Goal: Task Accomplishment & Management: Complete application form

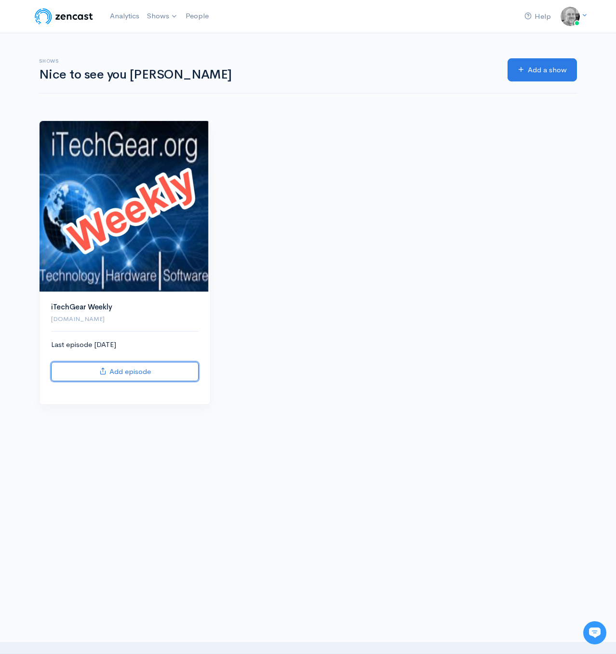
click at [138, 375] on link "Add episode" at bounding box center [124, 372] width 147 height 20
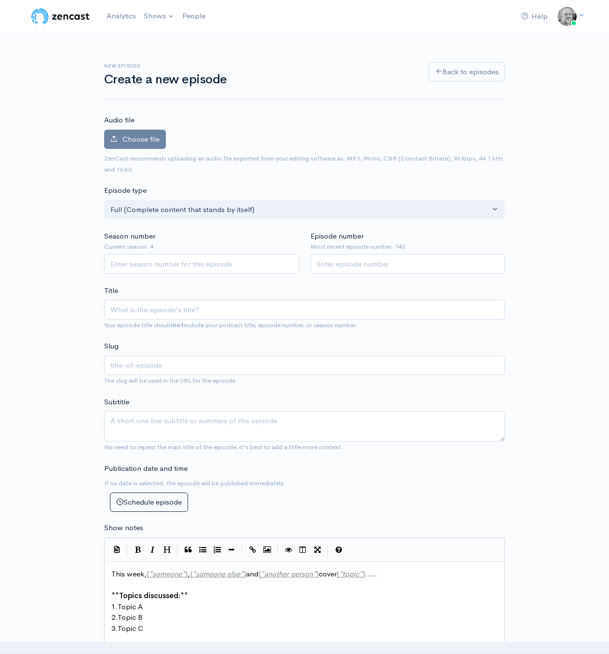
click at [141, 133] on label "Choose file" at bounding box center [135, 140] width 62 height 20
click at [0, 0] on input "Choose file" at bounding box center [0, 0] width 0 height 0
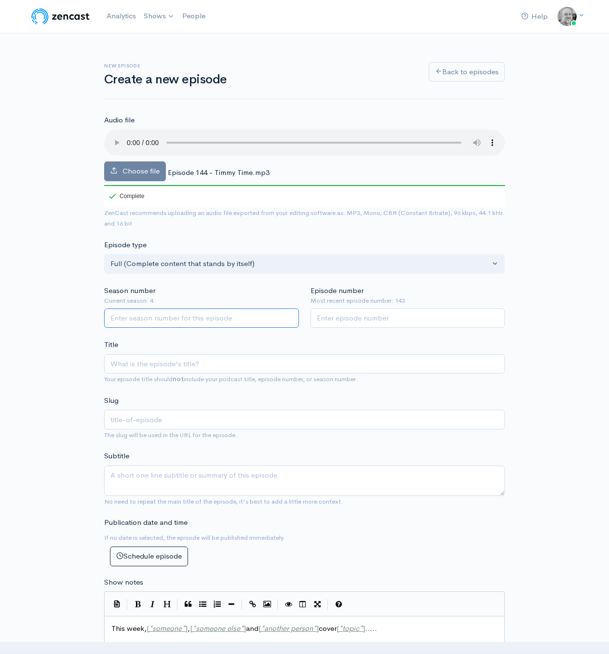
click at [170, 314] on input "Season number" at bounding box center [201, 318] width 195 height 20
type input "4"
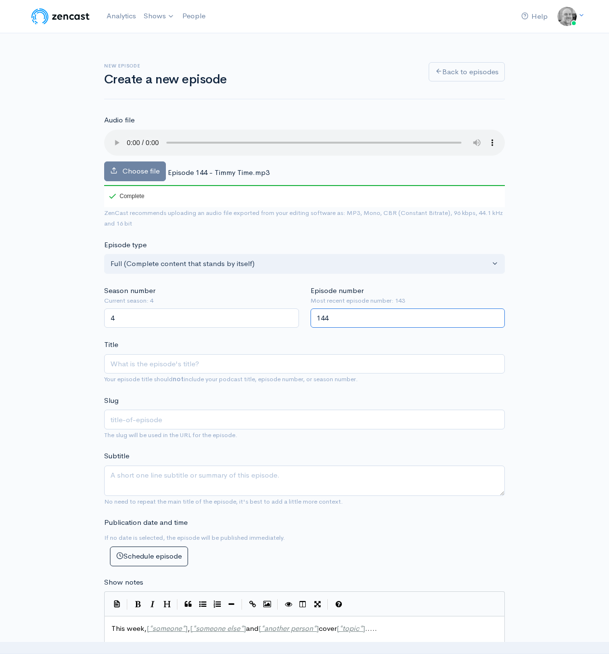
type input "144"
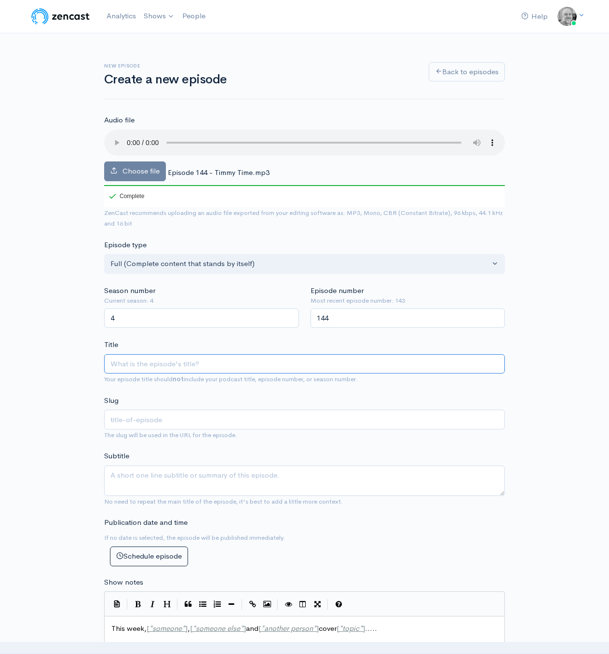
type input "E"
type input "e"
type input "Ep"
type input "ep"
type input "Epi"
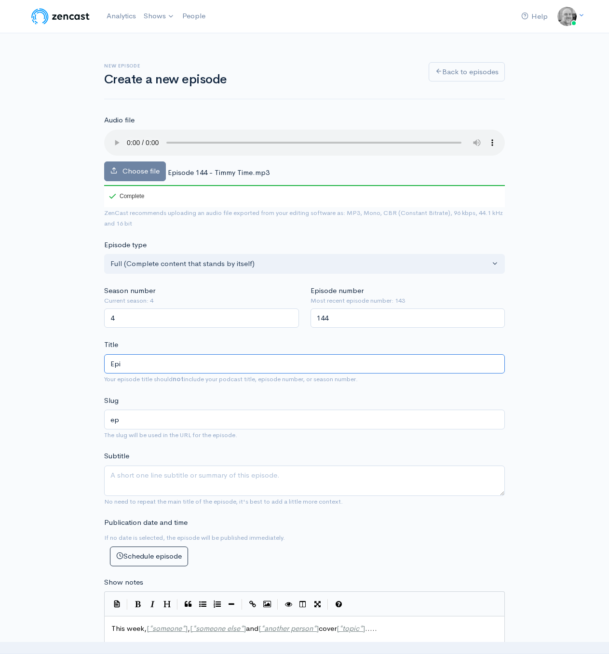
type input "epi"
type input "Episo"
type input "episo"
type input "Episod"
type input "episod"
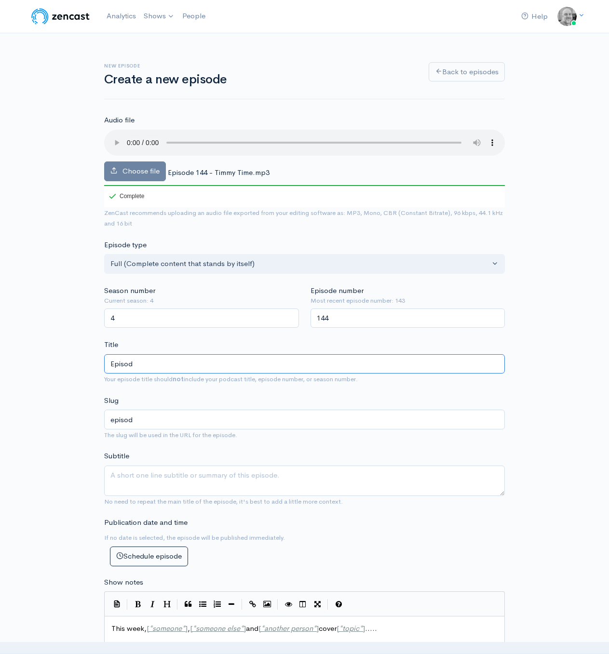
type input "Episode"
type input "episode"
type input "Episode 1"
type input "episode-1"
type input "Episode 14"
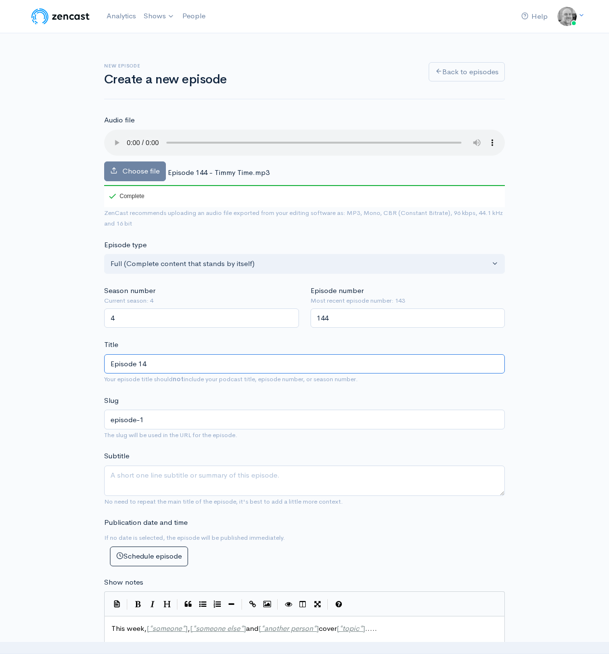
type input "episode-14"
type input "Episode 144"
type input "episode-144"
type input "Episode 144 - T"
type input "episode-144-t"
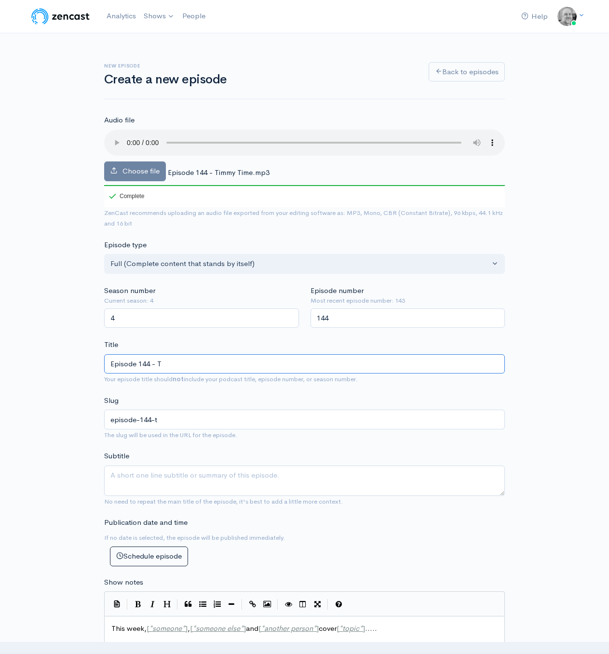
type input "Episode 144 - Ti"
type input "episode-144-ti"
type input "Episode 144 - [PERSON_NAME]"
type input "episode-144-[PERSON_NAME]"
type input "Episode 144 - [PERSON_NAME]"
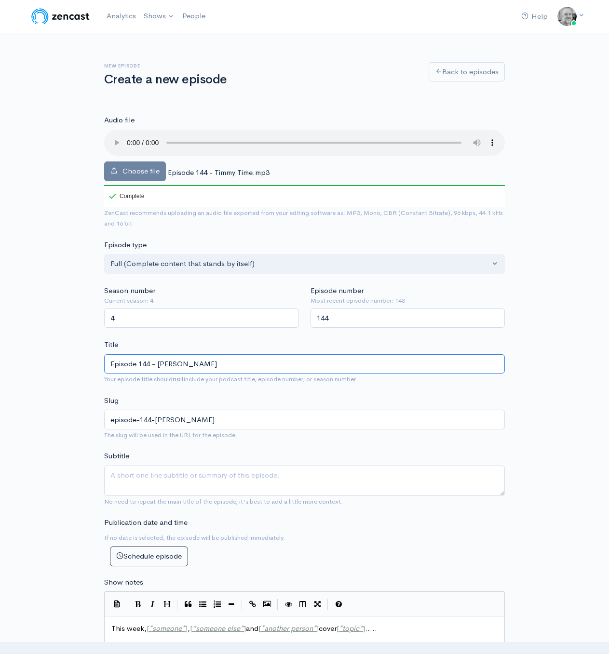
type input "episode-144-[PERSON_NAME]"
type input "Episode 144 - [PERSON_NAME]"
type input "episode-144-timmy"
type input "Episode 144 - [PERSON_NAME]"
type input "episode-144-timmy-t"
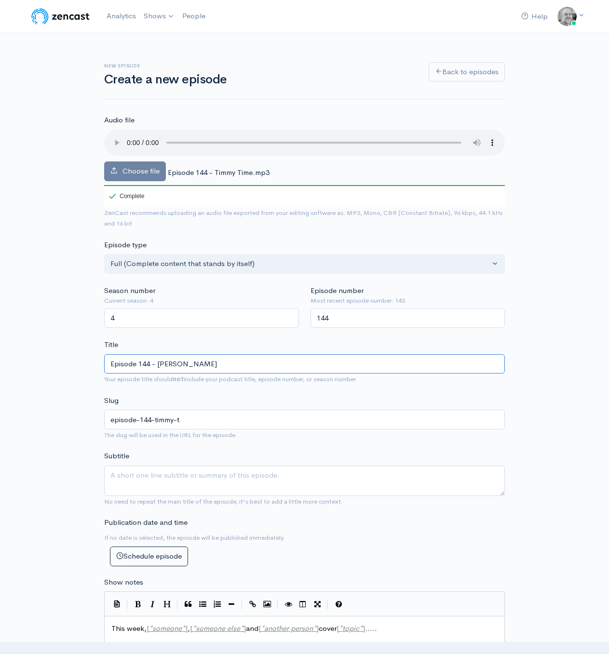
type input "Episode 144 - [PERSON_NAME]"
type input "episode-144-timmy-tio"
type input "Episode 144 - [PERSON_NAME]"
type input "episode-144-timmy-tiom"
type input "Episode 144 - [PERSON_NAME]"
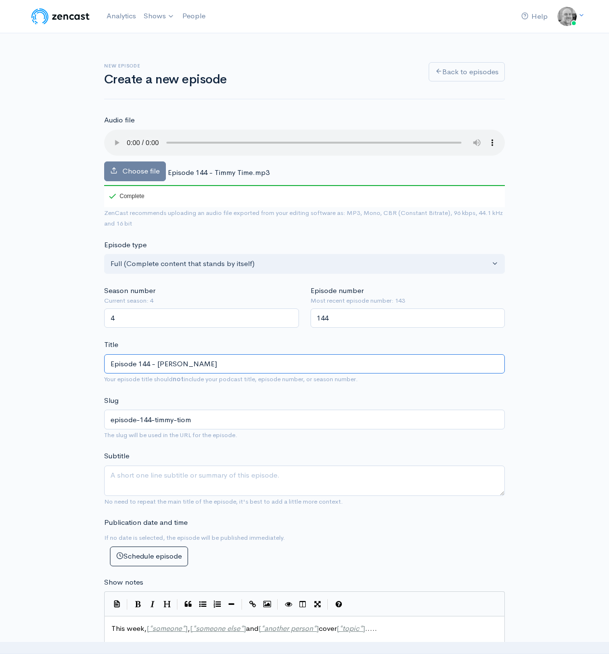
type input "episode-144-timmy-tio"
type input "Episode 144 - [PERSON_NAME]"
type input "episode-144-timmy-ti"
type input "Episode 144 - [PERSON_NAME] [PERSON_NAME]"
type input "episode-144-[PERSON_NAME]"
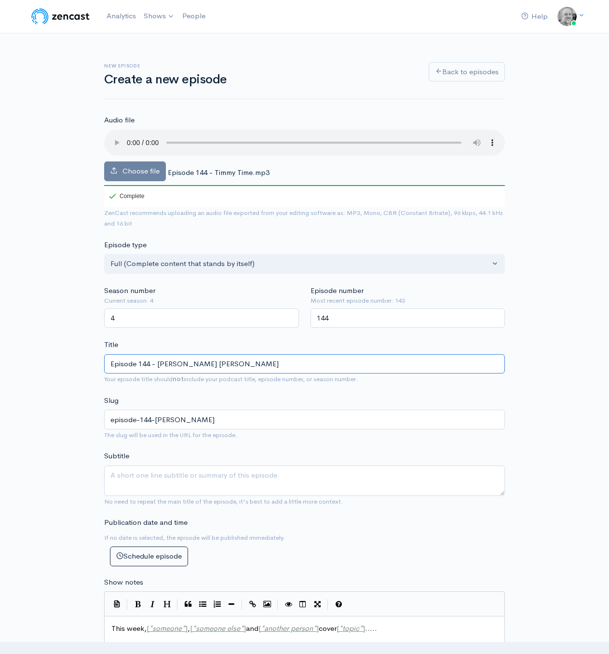
type input "Episode 144 - Timmy Time"
type input "episode-144-timmy-time"
type input "Episode 144 - Timmy Time!"
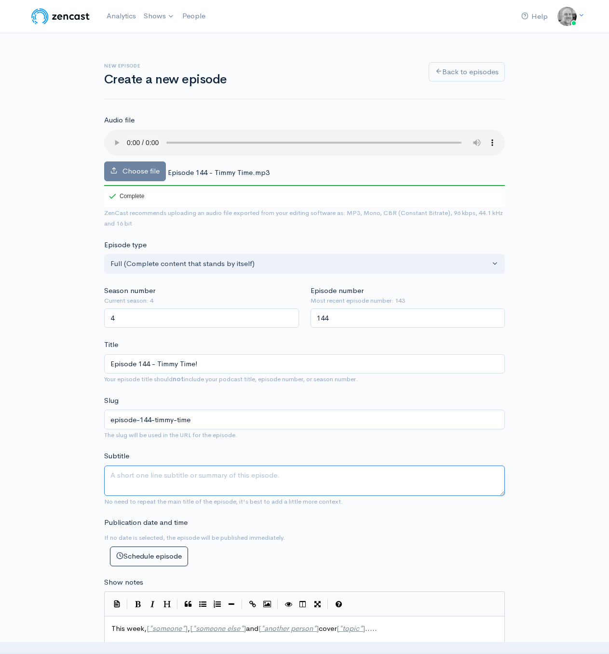
click at [144, 483] on textarea "Subtitle" at bounding box center [304, 481] width 401 height 30
click at [138, 481] on textarea "Subtitle" at bounding box center [304, 481] width 401 height 30
paste textarea "Ep. 144 – Timmy Time. We’ve got a full crew and a lot of new Apple devices to d…"
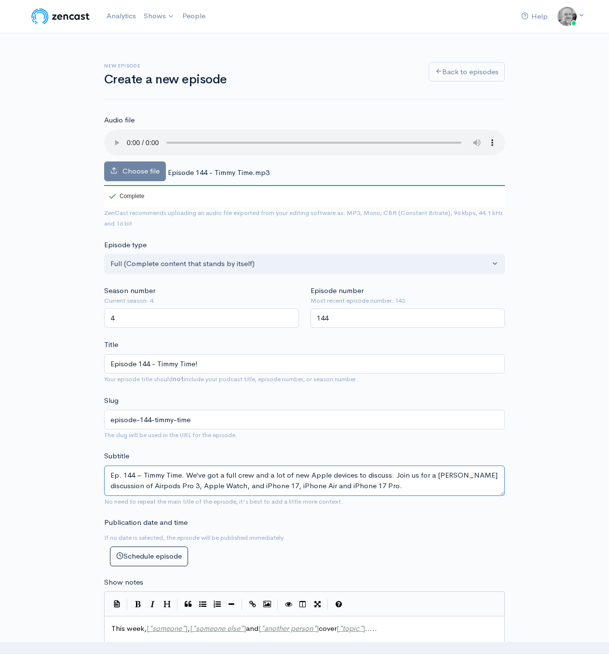
type textarea "Ep. 144 – Timmy Time. We’ve got a full crew and a lot of new Apple devices to d…"
click at [262, 10] on div "Help Notifications View all Your profile Team settings Default team Current Log…" at bounding box center [304, 16] width 549 height 21
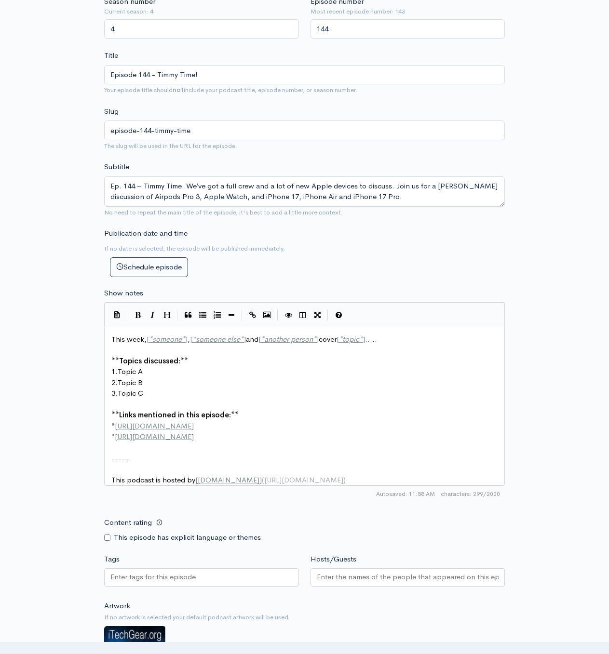
scroll to position [3, 0]
click at [194, 432] on span "[URL][DOMAIN_NAME]" at bounding box center [154, 436] width 79 height 9
type textarea "This week, [*someone*], [*someone else*] and [*another person*] cover [*topic*]…"
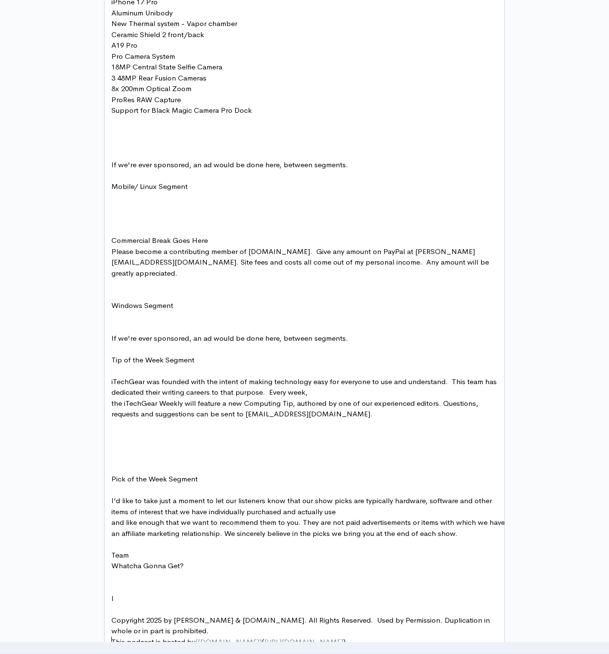
scroll to position [0, 0]
click at [116, 210] on pre at bounding box center [307, 208] width 397 height 11
type textarea "Mobile/ Linux Segment"
drag, startPoint x: 193, startPoint y: 186, endPoint x: 107, endPoint y: 187, distance: 86.8
type textarea "Windows Segment"
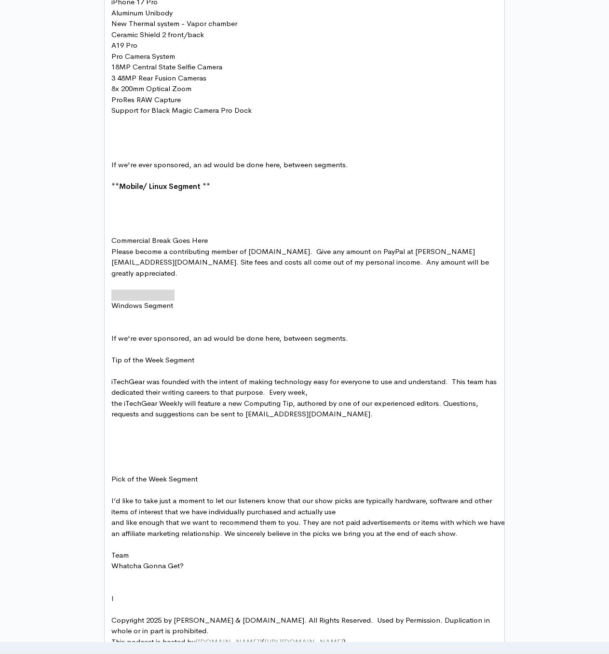
drag, startPoint x: 175, startPoint y: 296, endPoint x: 102, endPoint y: 297, distance: 73.3
type textarea "Pick of the Week Segment"
drag, startPoint x: 206, startPoint y: 468, endPoint x: 94, endPoint y: 467, distance: 112.3
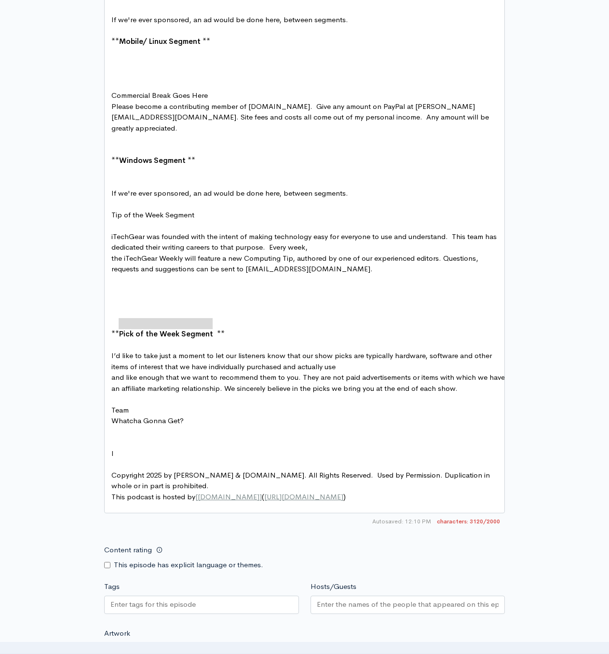
scroll to position [1507, 0]
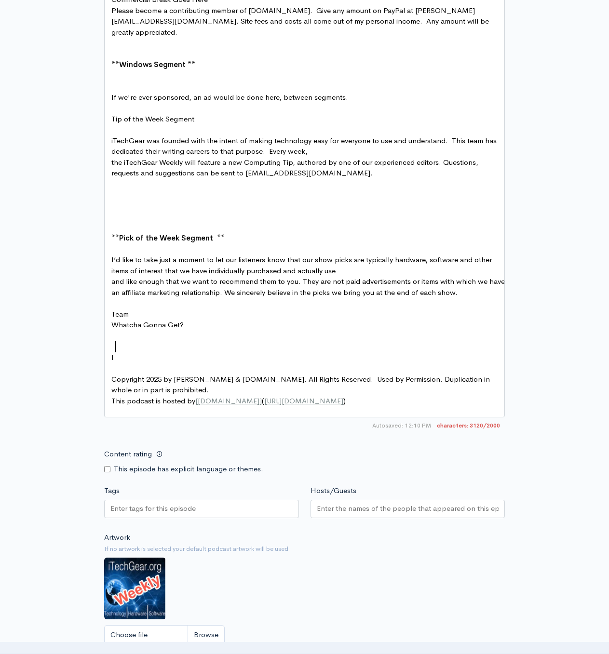
click at [139, 352] on pre "l" at bounding box center [307, 357] width 397 height 11
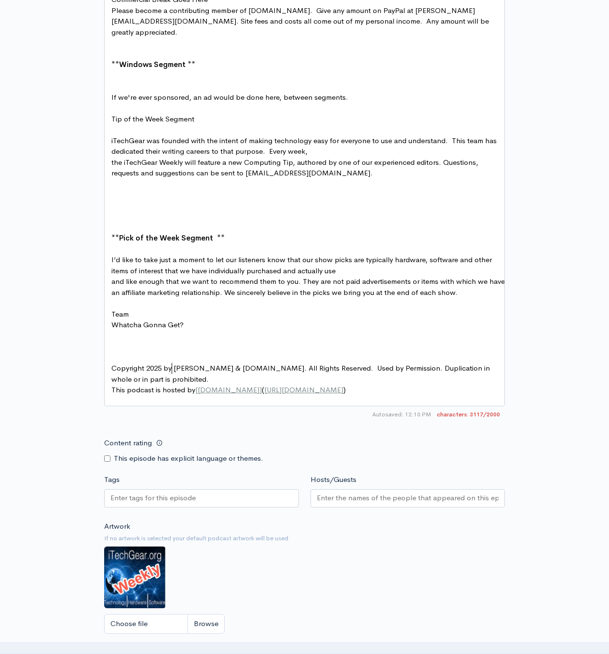
click at [203, 366] on pre "Copyright 2025 by [PERSON_NAME] & [DOMAIN_NAME]. All Rights Reserved. Used by P…" at bounding box center [307, 374] width 397 height 22
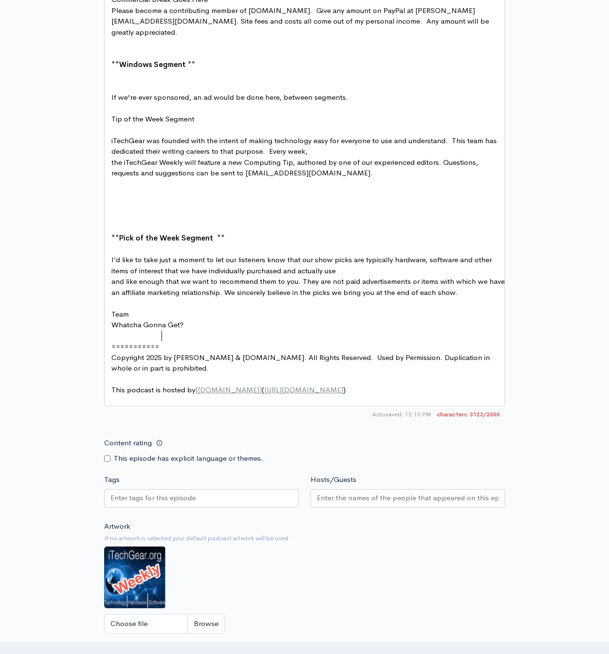
type textarea "================="
type textarea "."
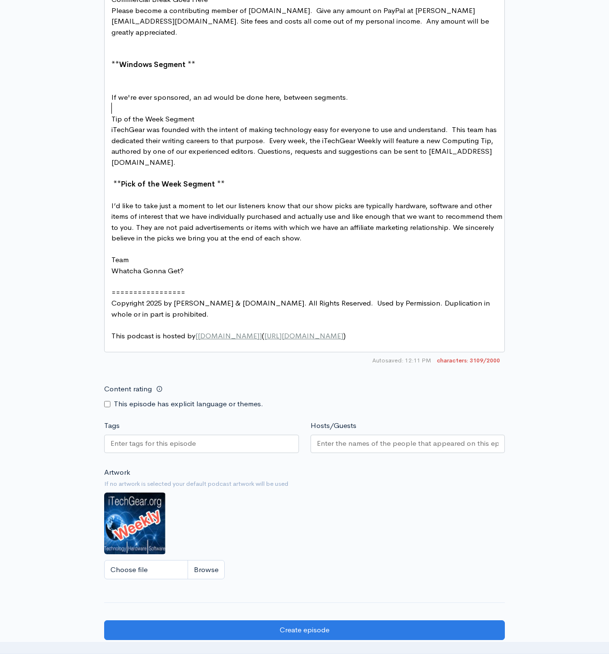
type textarea "Tip of the Week Segment"
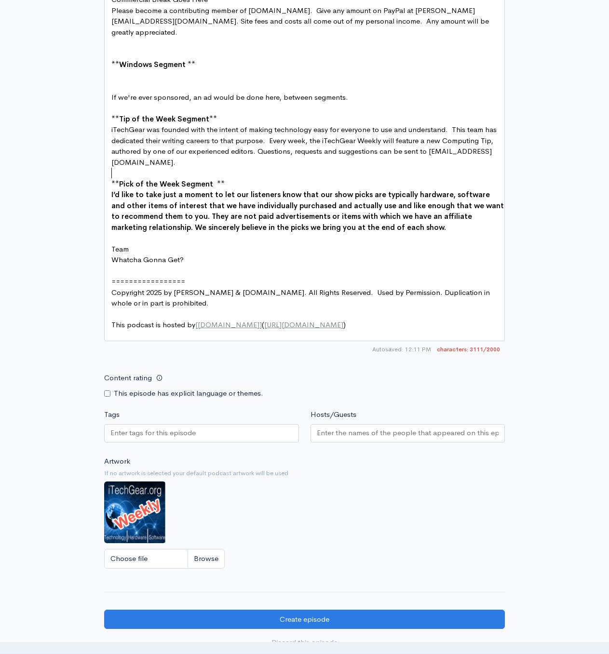
type textarea "\"
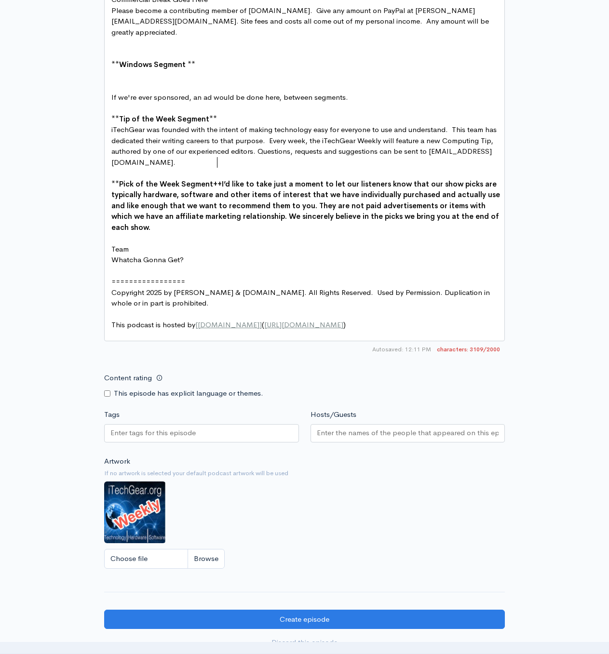
type textarea "++"
type textarea "**"
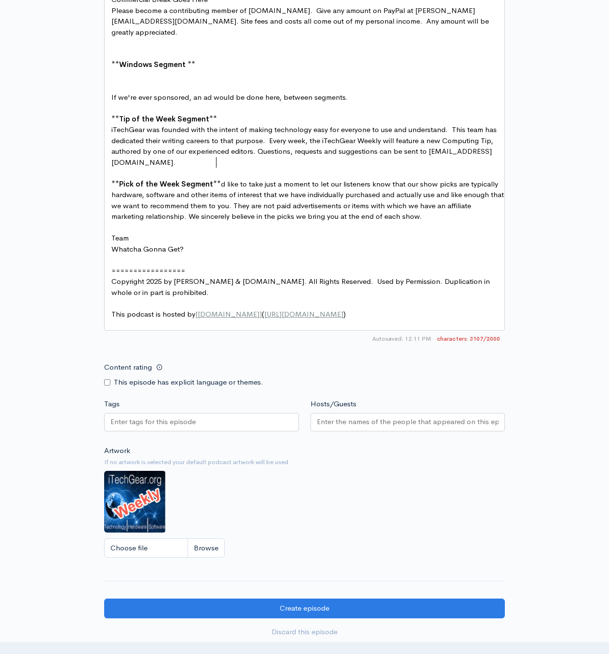
scroll to position [3, 7]
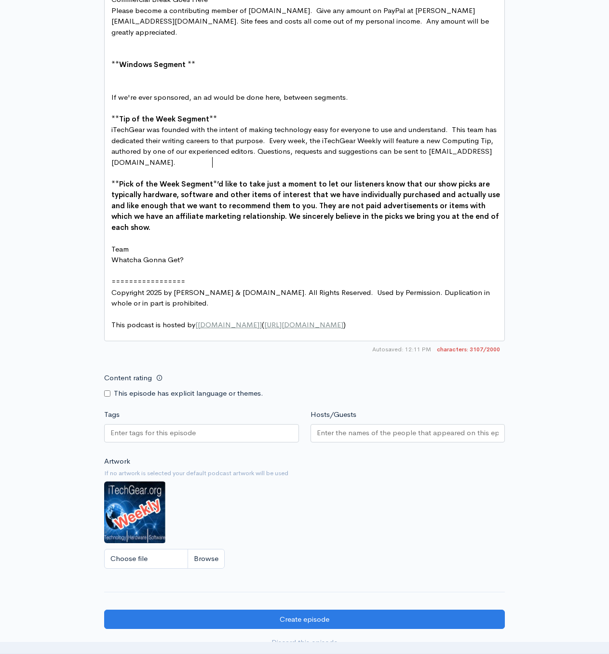
type textarea "**"
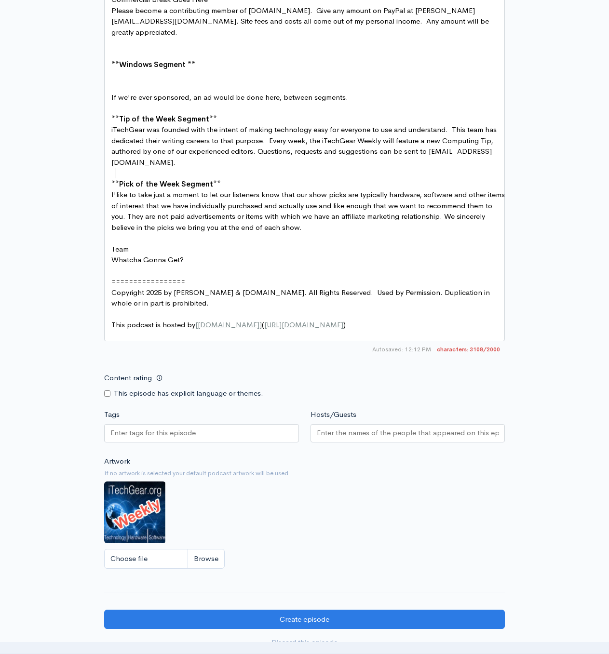
scroll to position [3, 9]
type textarea "I'd"
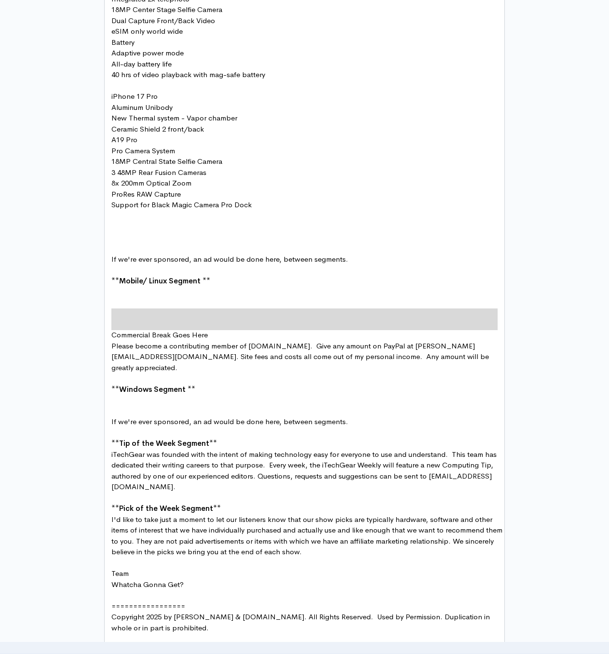
scroll to position [1171, 0]
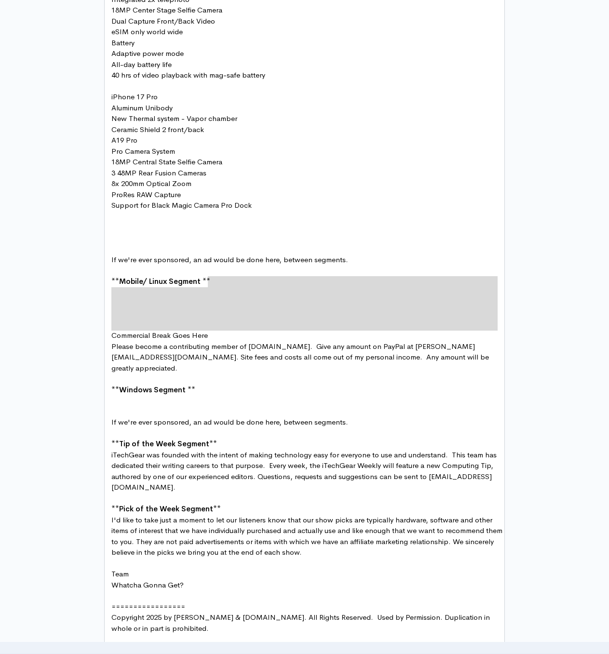
type textarea "*"
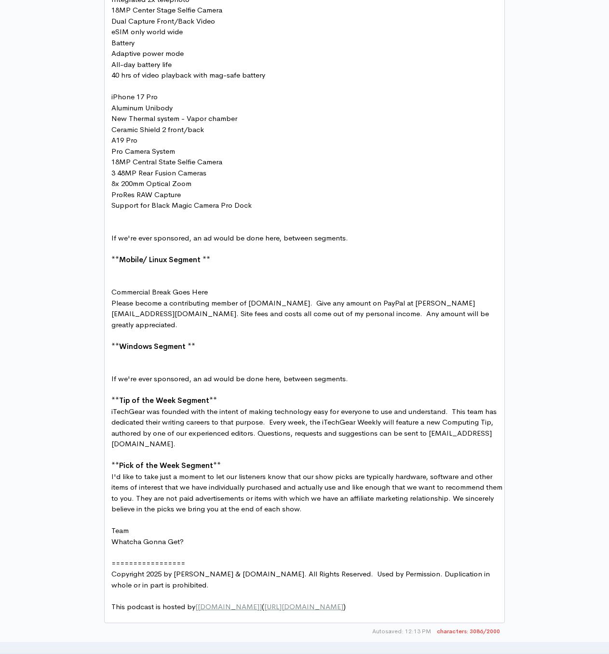
type textarea "iPhone 17 Pro"
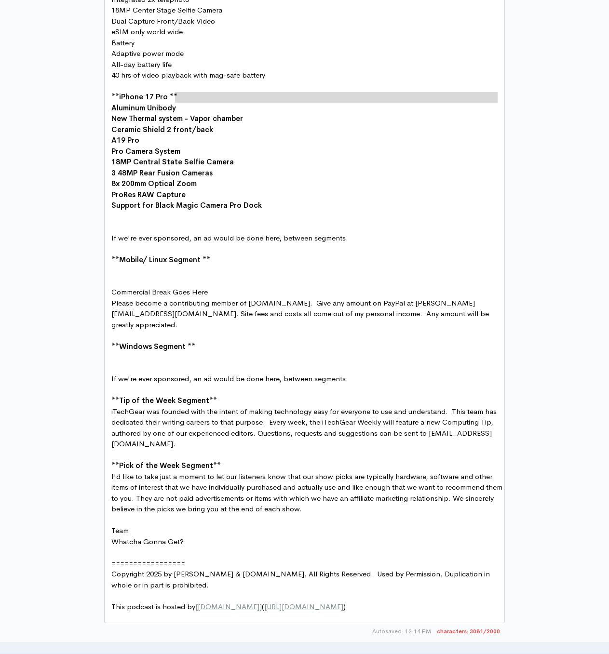
type textarea "*"
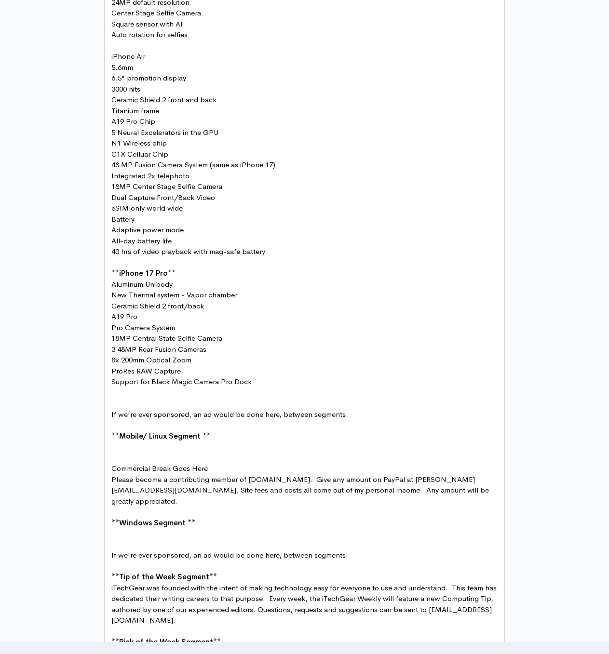
scroll to position [978, 0]
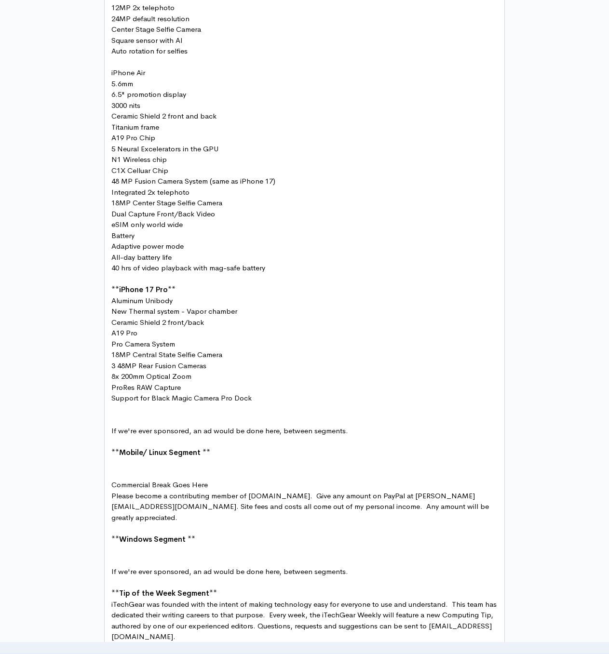
type textarea "**"
click at [108, 268] on div "** x The iTechGear Weekly - Episode 144 - Timmy Time Recorded [DATE] - Live fro…" at bounding box center [304, 227] width 401 height 1178
click at [113, 268] on span "40 hrs of video playback with mag-safe battery" at bounding box center [190, 267] width 158 height 9
type textarea "iPhone Air"
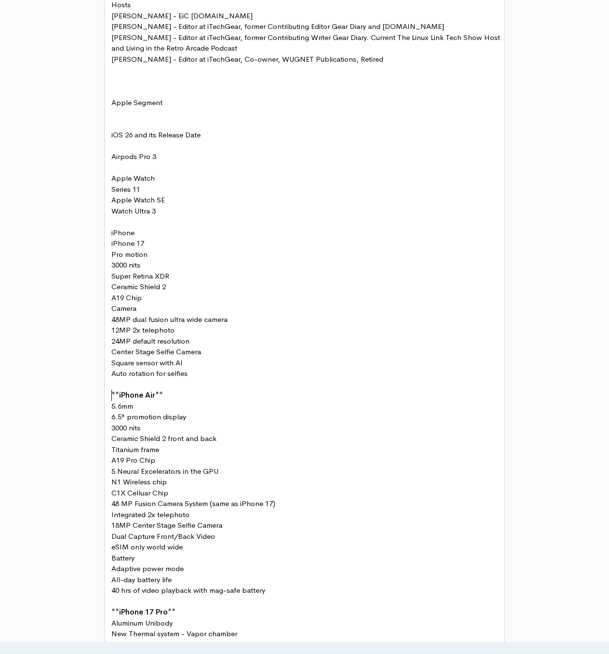
scroll to position [641, 0]
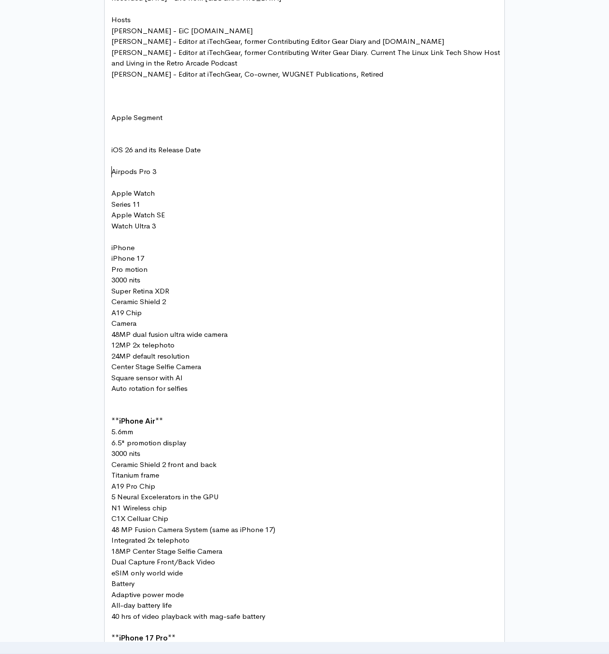
type textarea "Airpods Pro 3"
type textarea "Apple Watch"
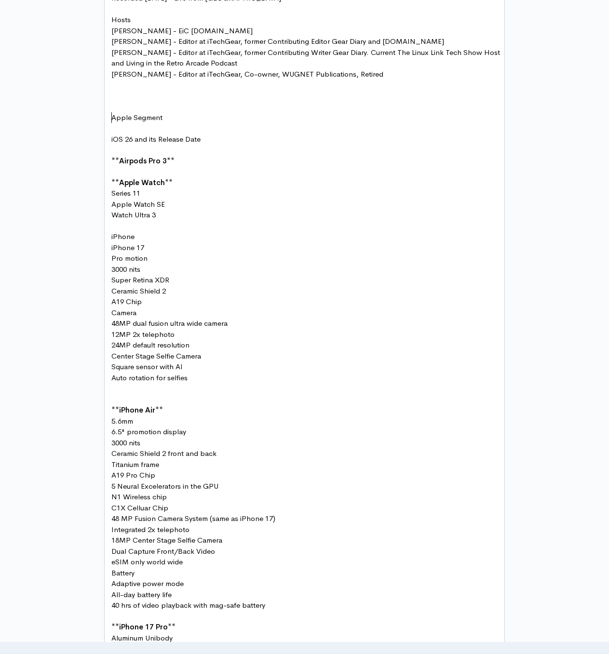
type textarea "Apple Segment"
type textarea "iPhone"
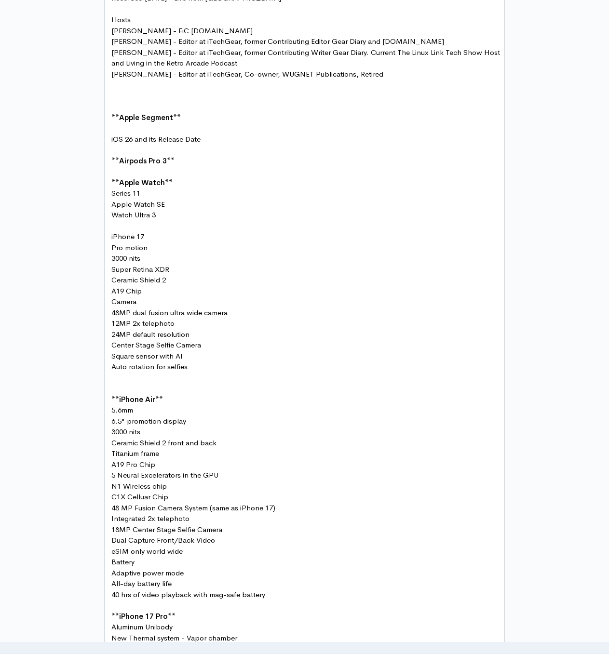
type textarea "iPhone 17"
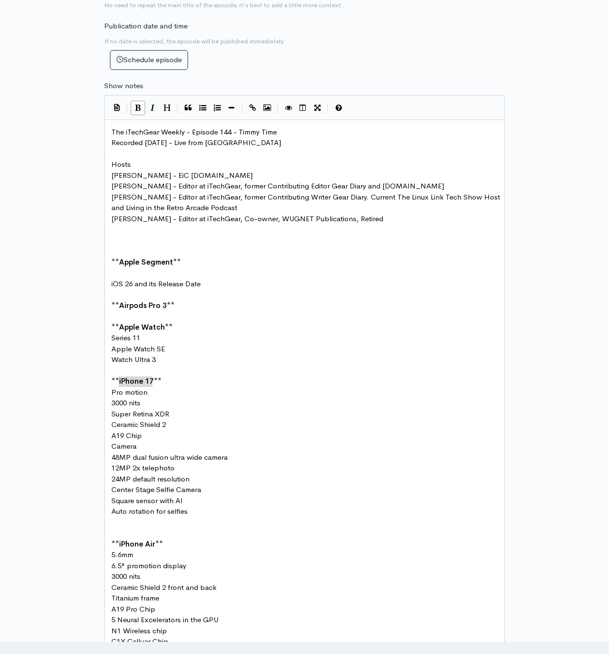
type textarea "p"
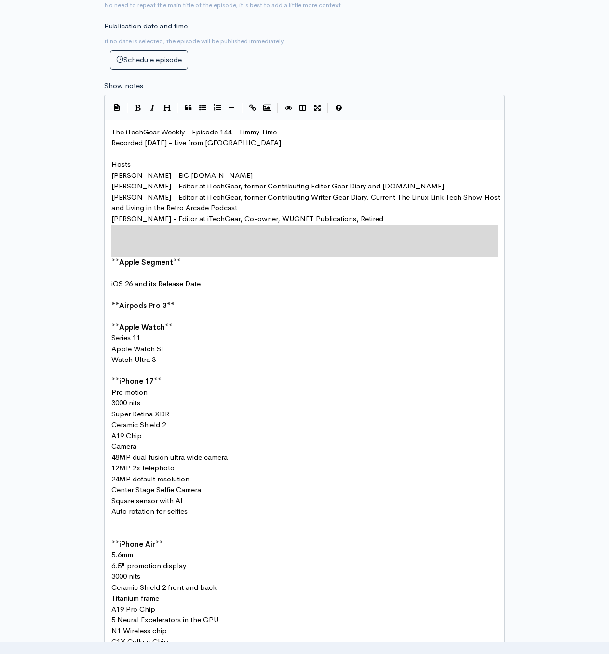
type textarea "[PERSON_NAME] - Editor at iTechGear, Co-owner, WUGNET Publications, Retired"
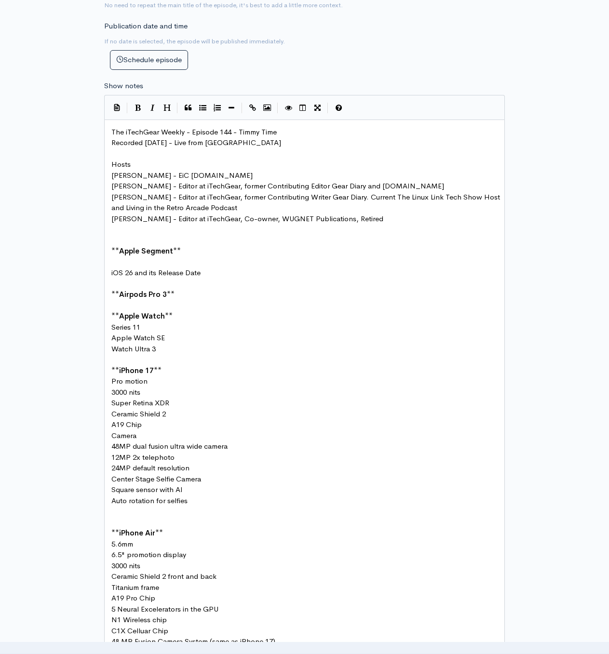
type textarea "Hosts"
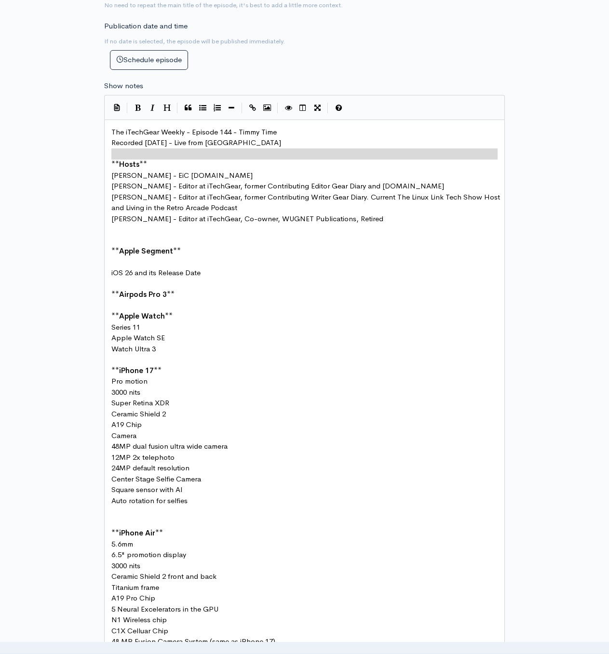
type textarea "Recorded [DATE] - Live from [GEOGRAPHIC_DATA]"
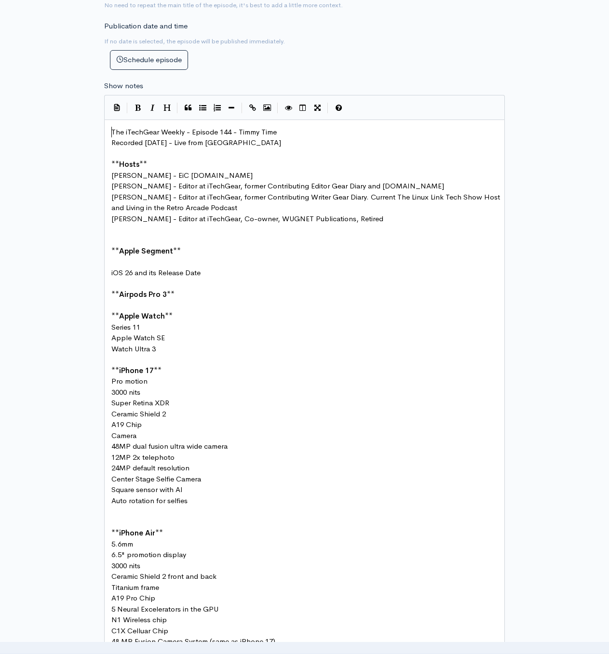
click at [166, 106] on icon "Heading" at bounding box center [166, 107] width 7 height 7
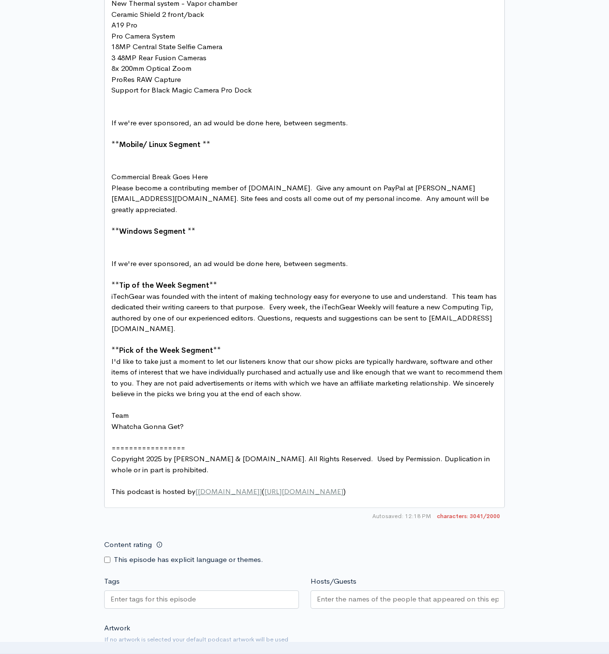
scroll to position [1460, 0]
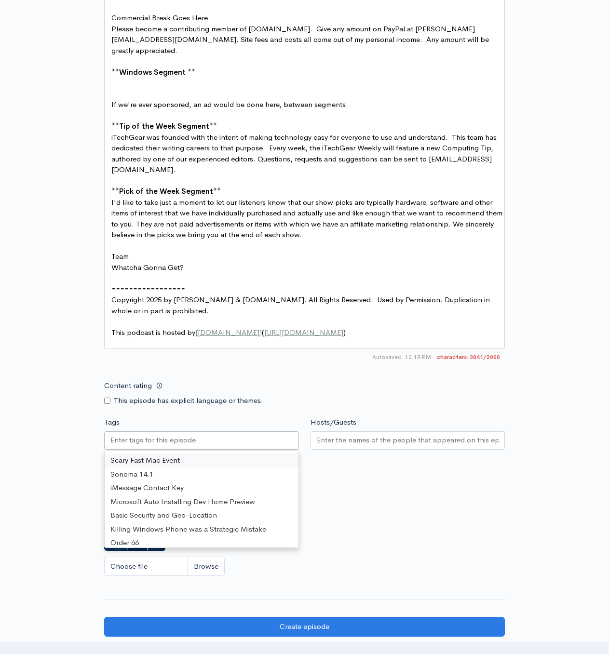
click at [231, 431] on div at bounding box center [201, 440] width 195 height 18
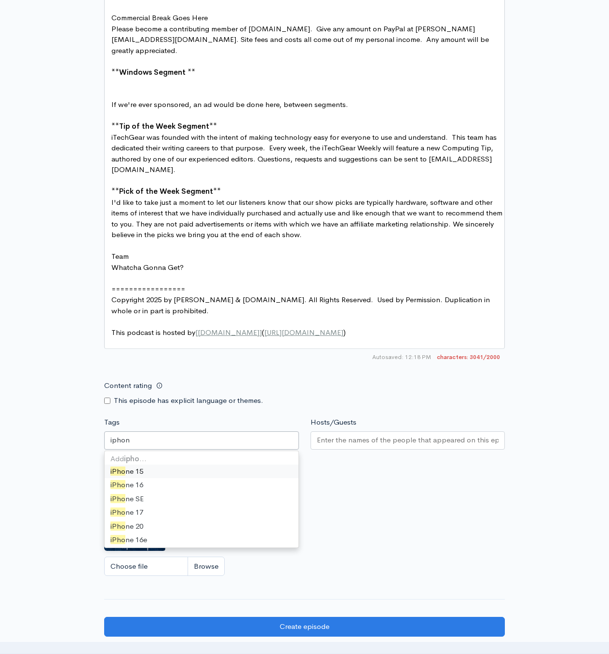
type input "iphone"
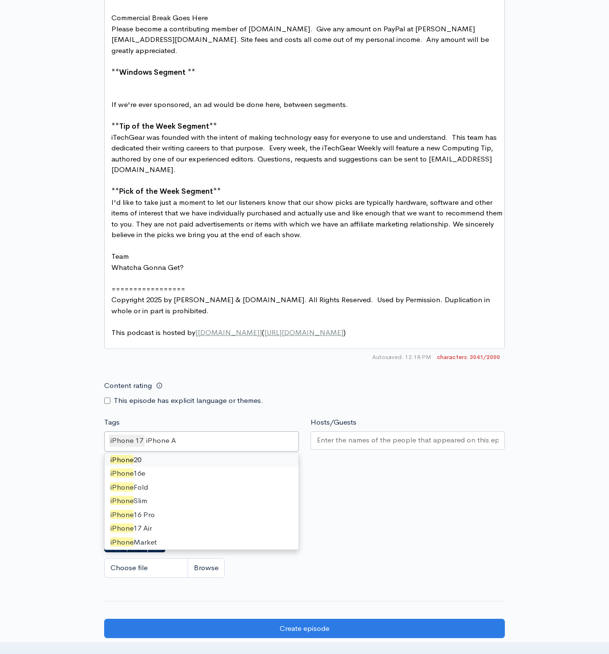
scroll to position [13, 0]
type input "iPhone Air"
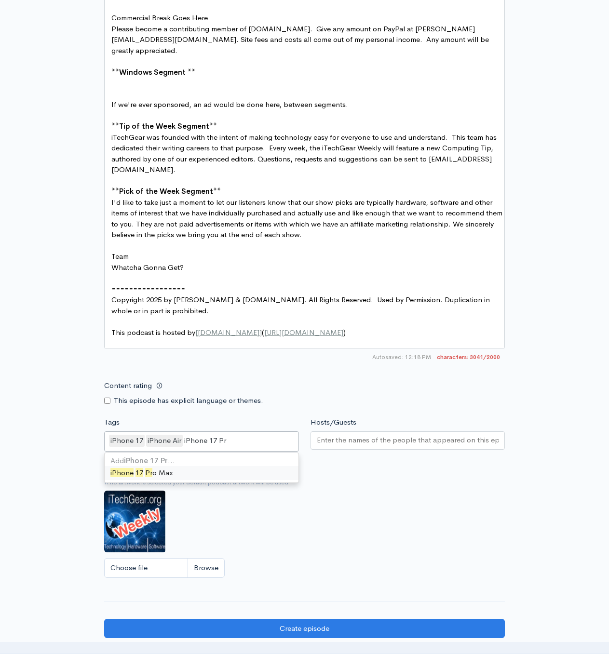
type input "iPhone 17 Pro"
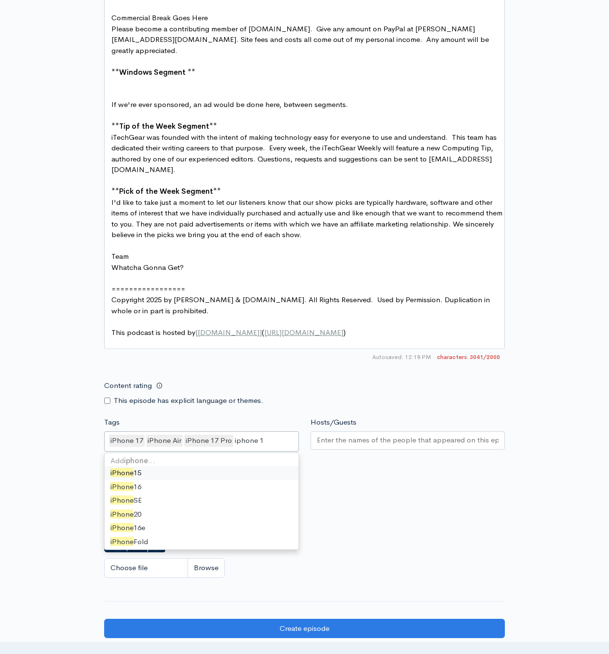
type input "iphone 17"
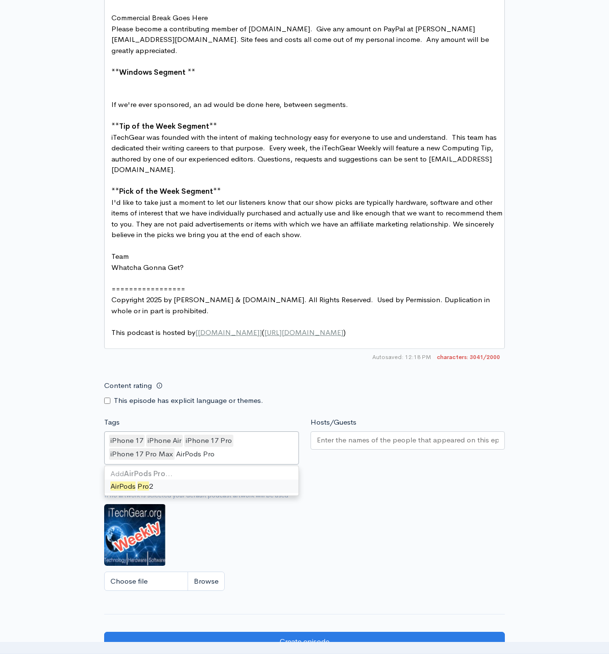
type input "AirPods Pro 3"
type input "Apple Watch Ultra 3"
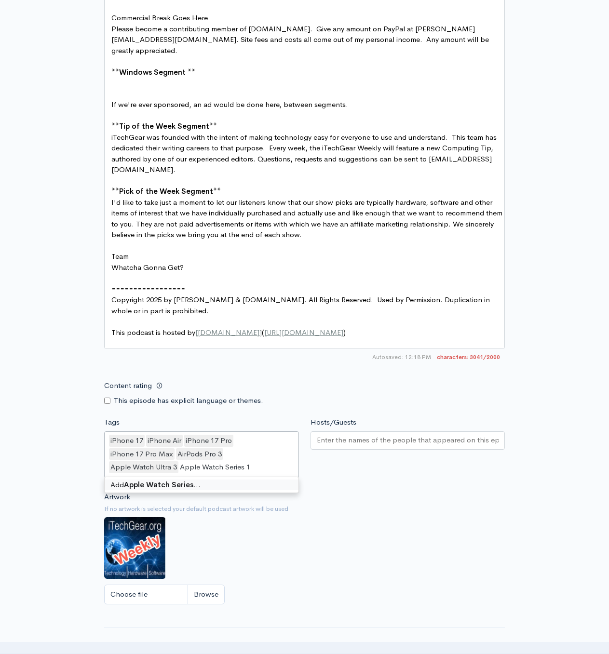
type input "Apple Watch Series 11"
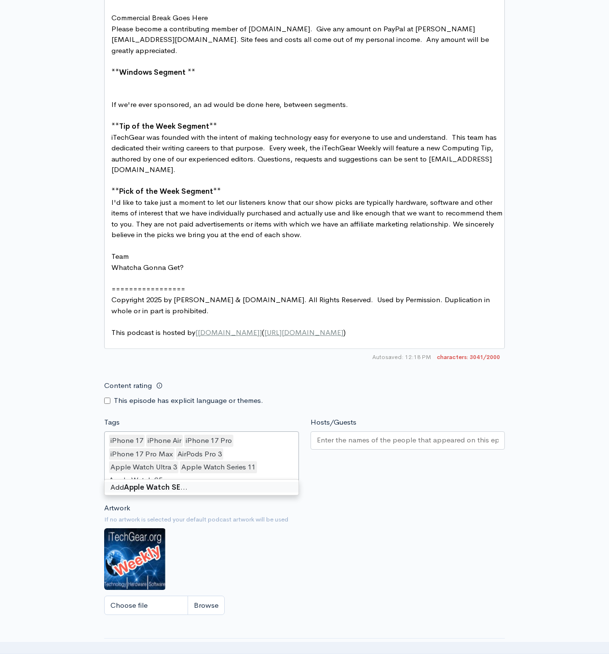
type input "Apple Watch SE3"
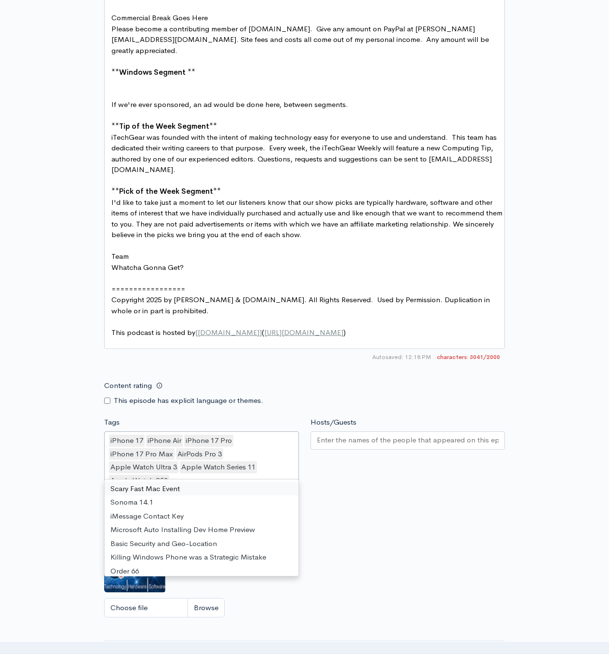
click at [359, 435] on input "Hosts/Guests" at bounding box center [408, 440] width 182 height 11
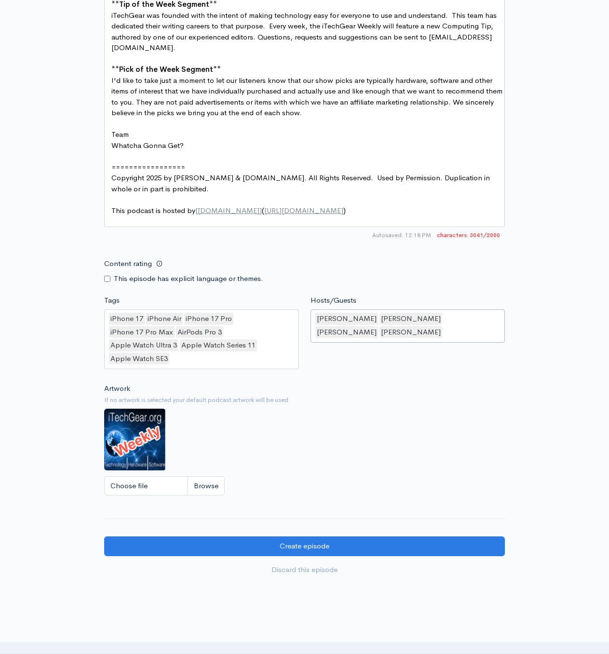
scroll to position [1617, 0]
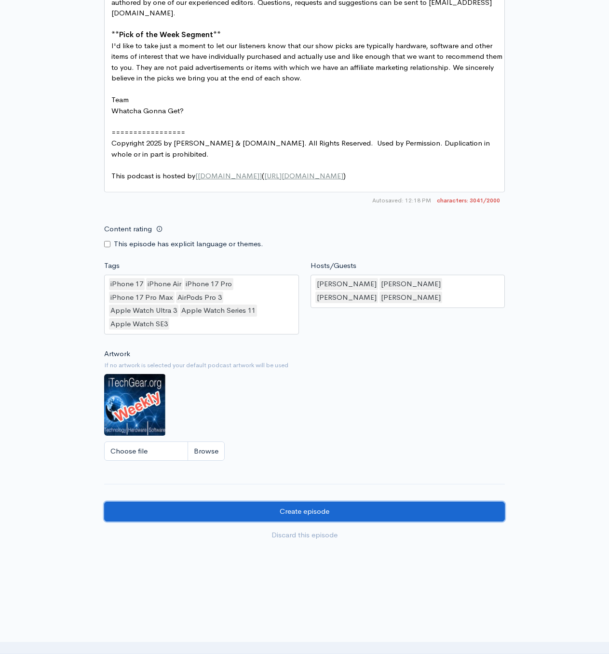
click at [342, 502] on input "Create episode" at bounding box center [304, 512] width 401 height 20
